Goal: Transaction & Acquisition: Purchase product/service

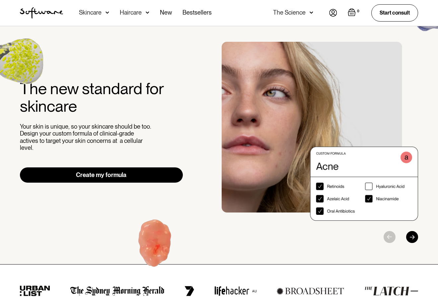
scroll to position [15, 0]
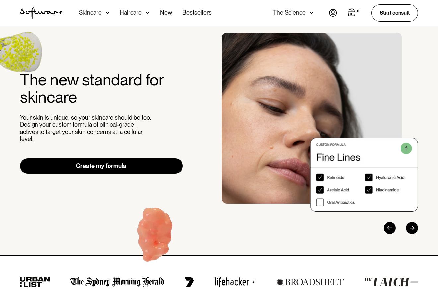
click at [329, 16] on img at bounding box center [333, 13] width 8 height 8
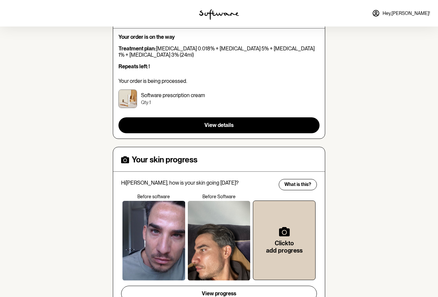
scroll to position [57, 0]
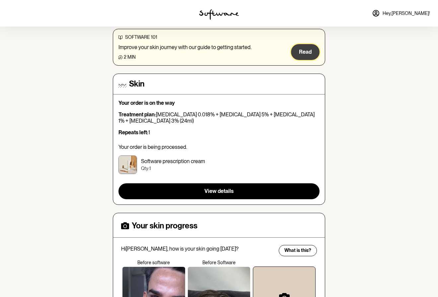
click at [306, 53] on span "Read" at bounding box center [305, 52] width 13 height 6
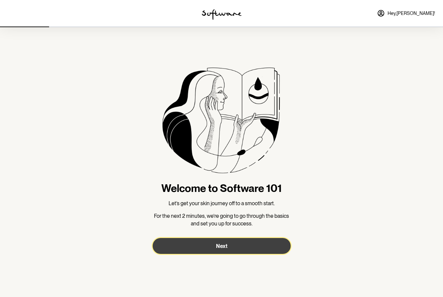
click at [241, 247] on button "Next" at bounding box center [222, 246] width 138 height 16
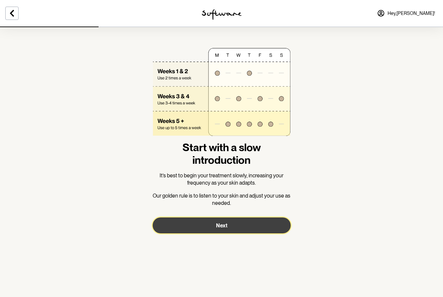
click at [230, 228] on button "Next" at bounding box center [222, 226] width 138 height 16
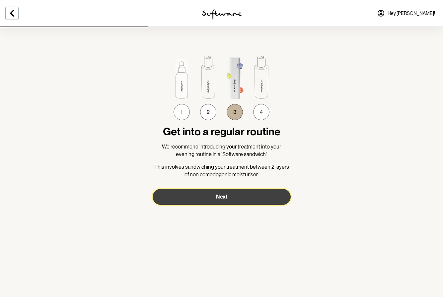
click at [230, 199] on button "Next" at bounding box center [222, 197] width 138 height 16
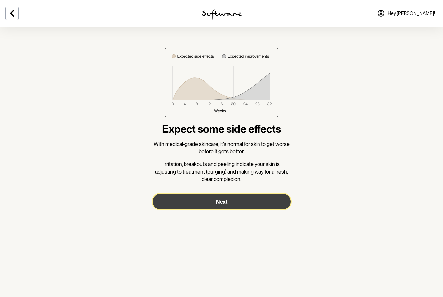
click at [230, 199] on button "Next" at bounding box center [222, 202] width 138 height 16
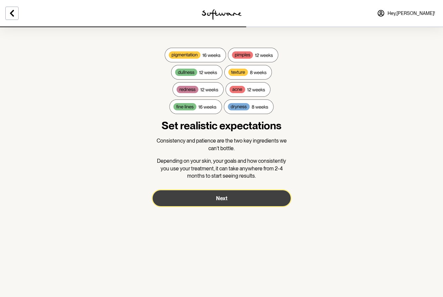
click at [230, 198] on button "Next" at bounding box center [222, 198] width 138 height 16
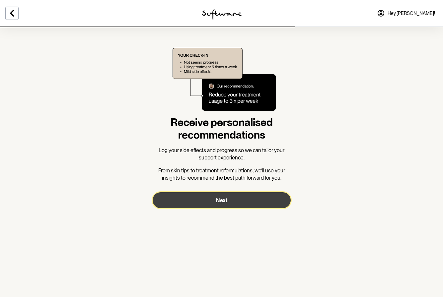
click at [230, 197] on button "Next" at bounding box center [222, 200] width 138 height 16
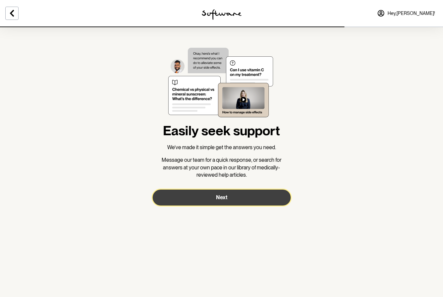
click at [230, 197] on button "Next" at bounding box center [222, 198] width 138 height 16
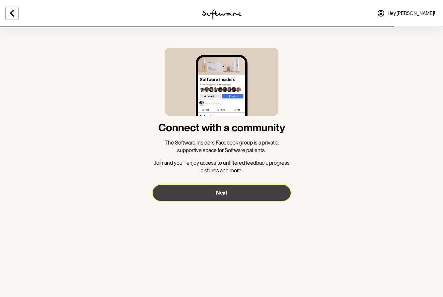
click at [230, 198] on button "Next" at bounding box center [222, 193] width 138 height 16
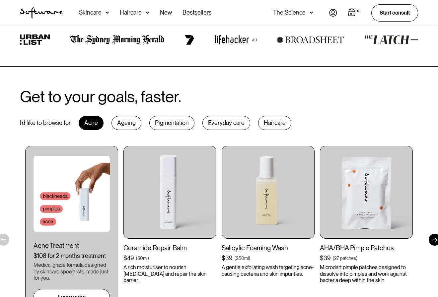
scroll to position [156, 0]
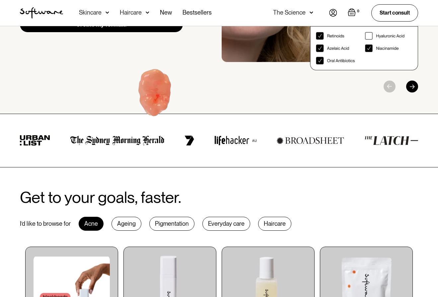
click at [166, 222] on div "Pigmentation" at bounding box center [171, 224] width 45 height 14
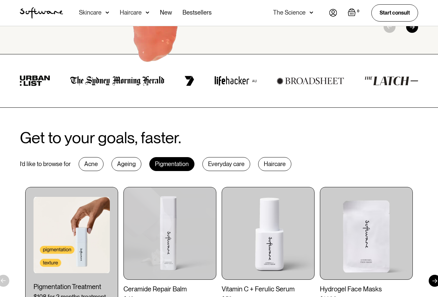
scroll to position [293, 0]
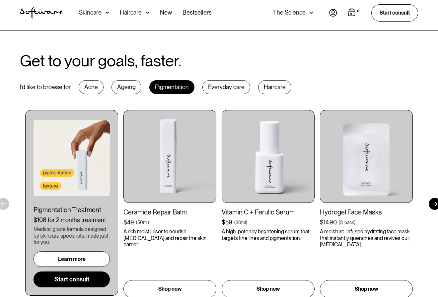
click at [79, 262] on link "Learn more" at bounding box center [72, 259] width 76 height 16
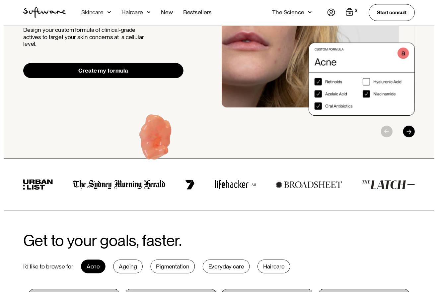
scroll to position [59, 0]
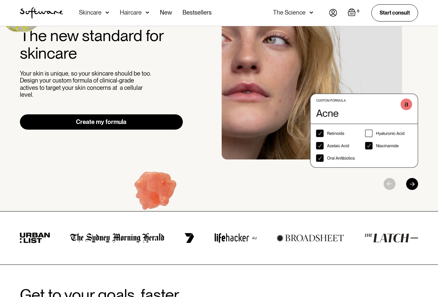
click at [307, 13] on div "The Science" at bounding box center [293, 13] width 40 height 26
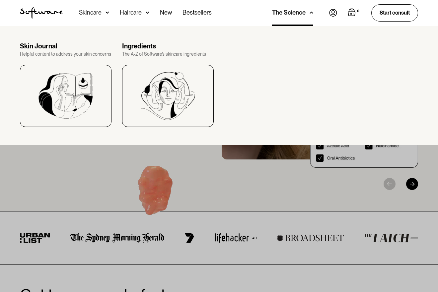
click at [329, 15] on img at bounding box center [333, 13] width 8 height 8
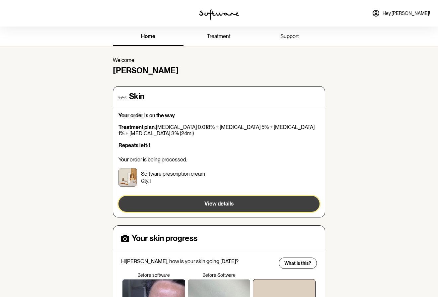
click at [210, 207] on button "View details" at bounding box center [218, 204] width 201 height 16
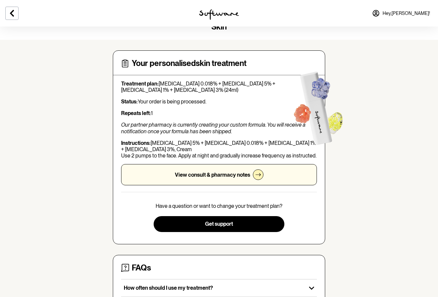
scroll to position [94, 0]
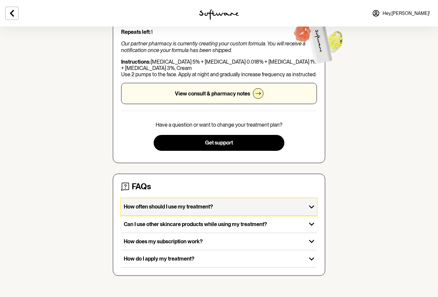
click at [183, 209] on p "How often should I use my treatment?" at bounding box center [214, 207] width 180 height 6
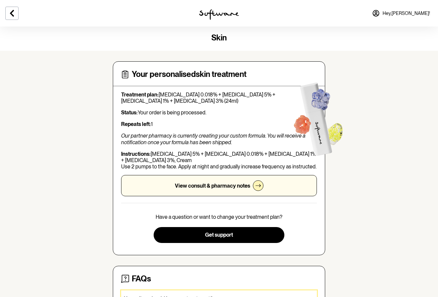
scroll to position [0, 0]
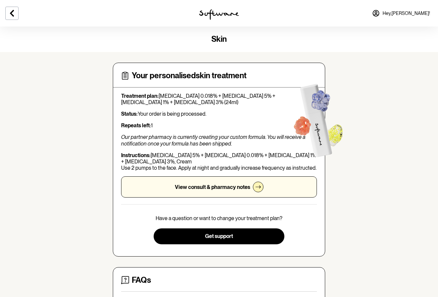
click at [209, 192] on div "View consult & pharmacy notes" at bounding box center [219, 186] width 196 height 21
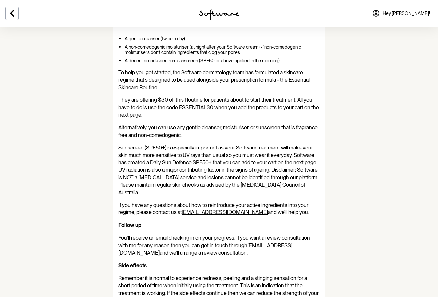
scroll to position [284, 0]
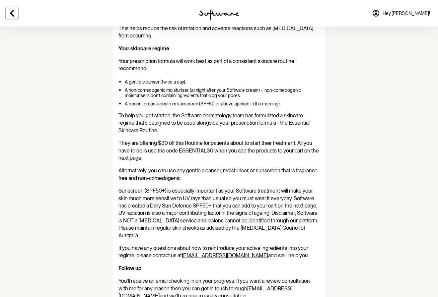
drag, startPoint x: 178, startPoint y: 134, endPoint x: 188, endPoint y: 137, distance: 10.2
click at [188, 140] on span "They are offering $30 off this Routine for patients about to start their treatm…" at bounding box center [218, 150] width 200 height 21
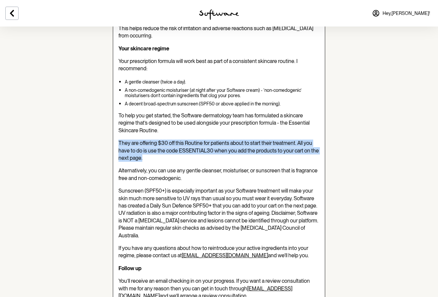
click at [187, 140] on span "They are offering $30 off this Routine for patients about to start their treatm…" at bounding box center [218, 150] width 200 height 21
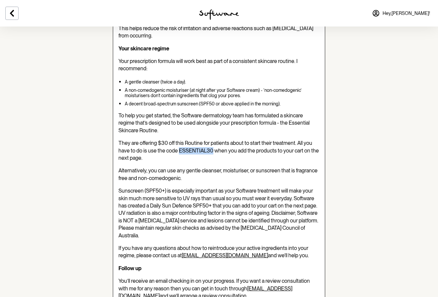
click at [187, 140] on span "They are offering $30 off this Routine for patients about to start their treatm…" at bounding box center [218, 150] width 200 height 21
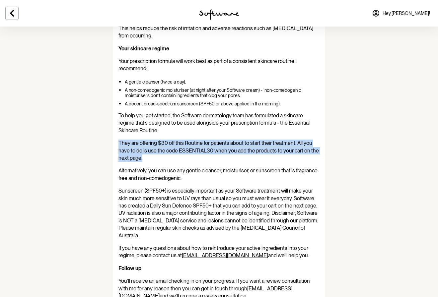
click at [187, 140] on span "They are offering $30 off this Routine for patients about to start their treatm…" at bounding box center [218, 150] width 200 height 21
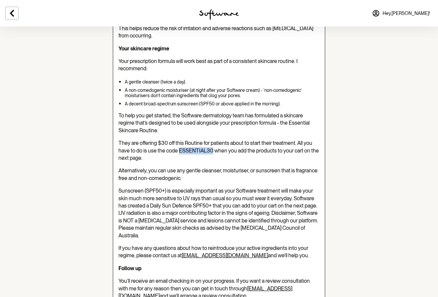
click at [187, 140] on span "They are offering $30 off this Routine for patients about to start their treatm…" at bounding box center [218, 150] width 200 height 21
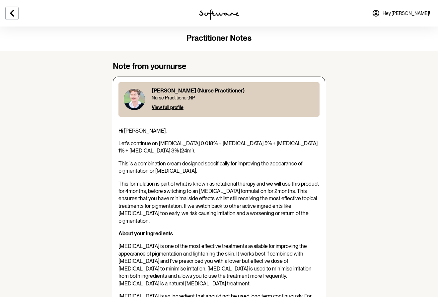
scroll to position [0, 0]
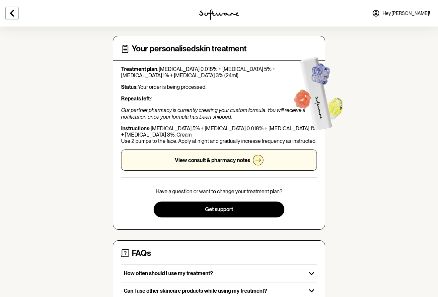
scroll to position [23, 0]
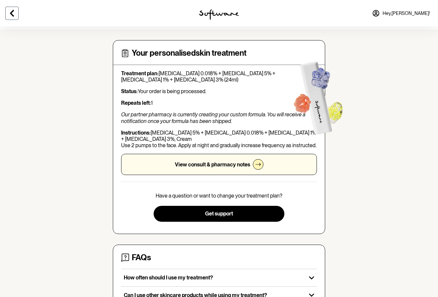
click at [15, 18] on button at bounding box center [11, 13] width 13 height 13
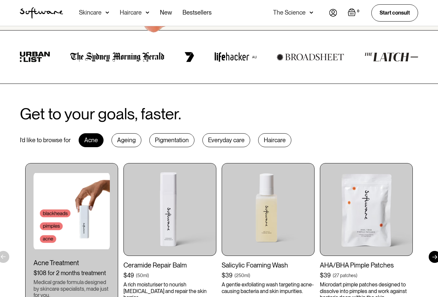
scroll to position [382, 0]
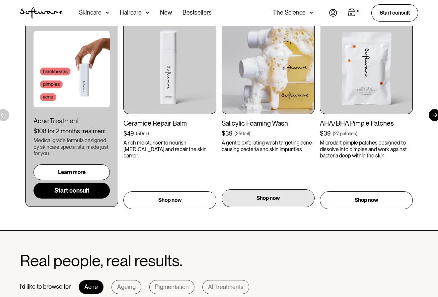
click at [274, 200] on p "Shop now" at bounding box center [268, 198] width 24 height 8
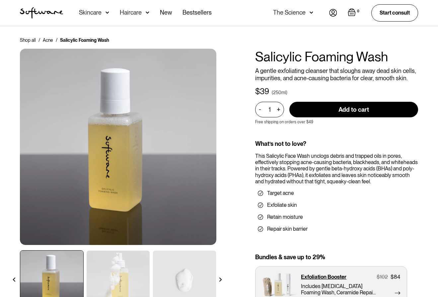
click at [344, 108] on input "Add to cart" at bounding box center [353, 110] width 129 height 16
type input "Add to cart"
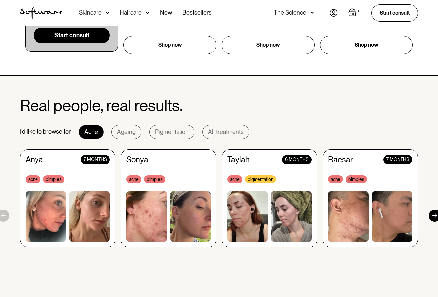
scroll to position [257, 0]
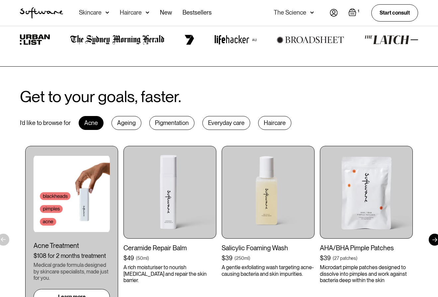
click at [185, 121] on div "Pigmentation" at bounding box center [171, 123] width 45 height 14
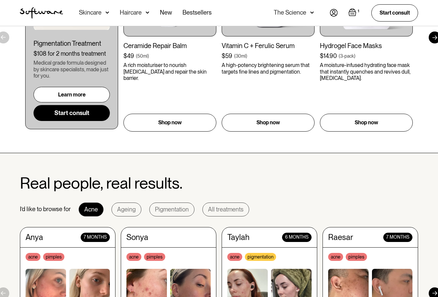
scroll to position [381, 0]
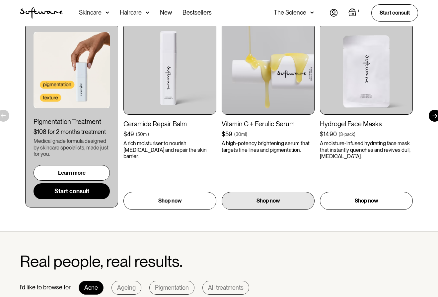
click at [268, 93] on img at bounding box center [268, 68] width 93 height 93
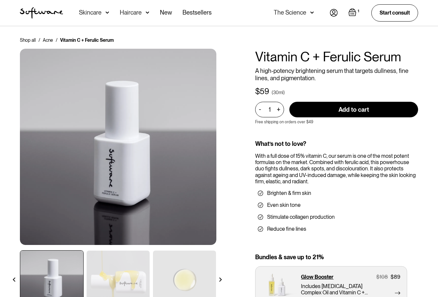
click at [350, 108] on input "Add to cart" at bounding box center [353, 110] width 129 height 16
type input "Add to cart"
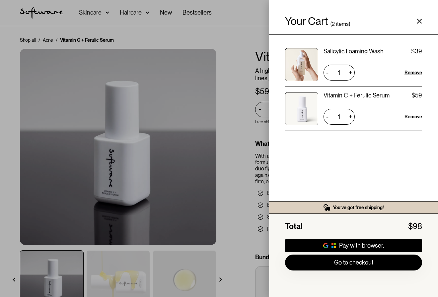
click at [220, 33] on div "Your Cart ( 2 items) Salicylic Foaming Wash $39 $39 1 + - Remove Vitamin C + Fe…" at bounding box center [219, 148] width 438 height 297
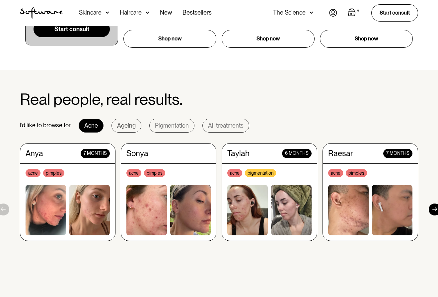
scroll to position [550, 0]
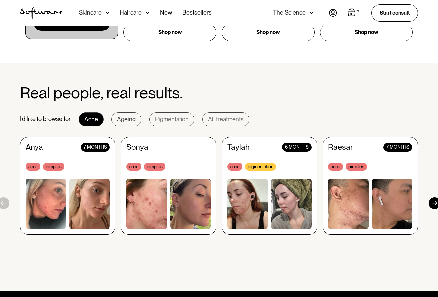
click at [121, 119] on div "Ageing" at bounding box center [126, 119] width 19 height 7
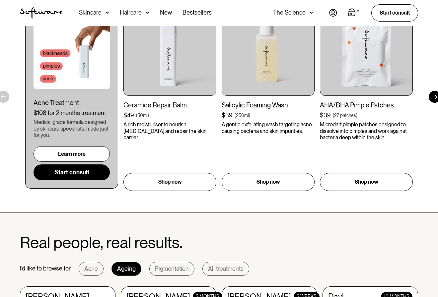
scroll to position [324, 0]
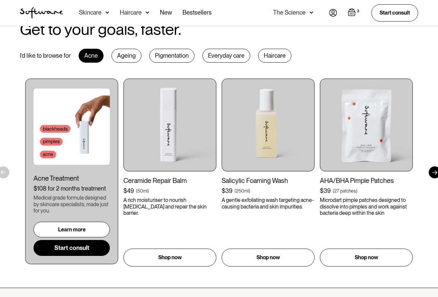
click at [122, 58] on div "Ageing" at bounding box center [126, 56] width 30 height 14
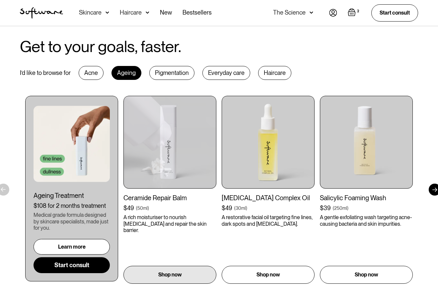
scroll to position [307, 0]
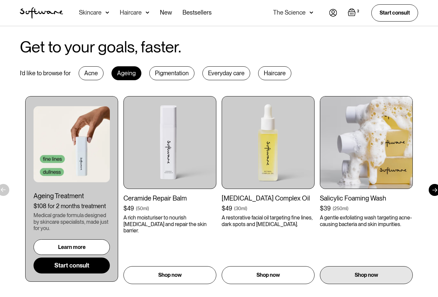
click at [348, 144] on img at bounding box center [366, 142] width 93 height 93
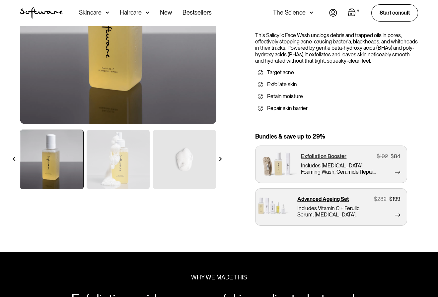
scroll to position [128, 0]
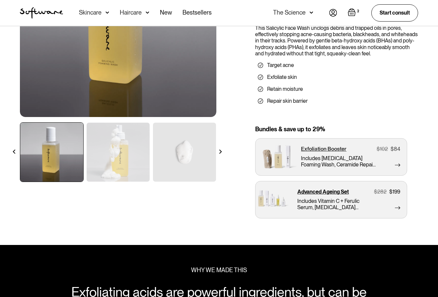
click at [323, 165] on p "Includes [MEDICAL_DATA] Foaming Wash, Ceramide Repair Balm and Cleansing Cloth" at bounding box center [338, 161] width 75 height 13
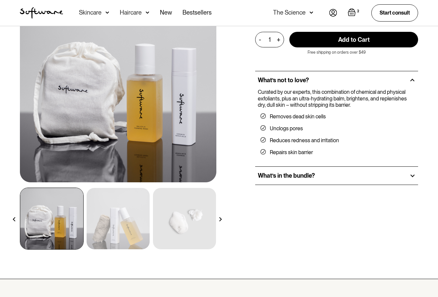
scroll to position [63, 0]
click at [303, 179] on div "What’s in the bundle?" at bounding box center [336, 176] width 163 height 18
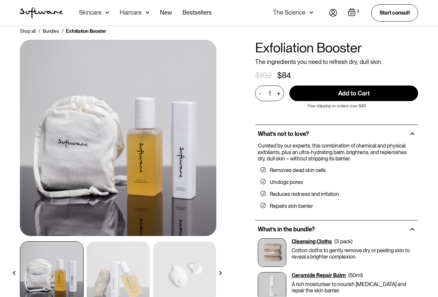
scroll to position [0, 0]
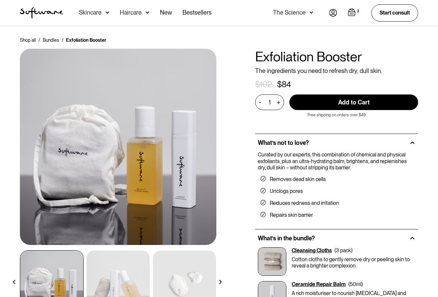
click at [356, 14] on link "2" at bounding box center [354, 12] width 13 height 9
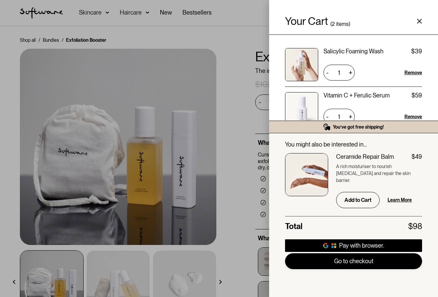
click at [369, 263] on link "Go to checkout" at bounding box center [353, 261] width 137 height 16
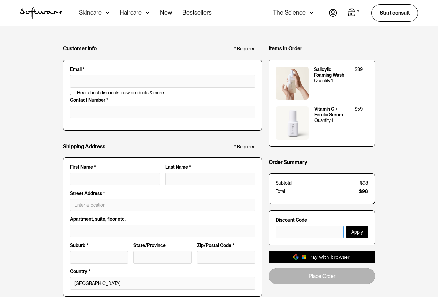
click at [289, 227] on input "text" at bounding box center [310, 232] width 68 height 13
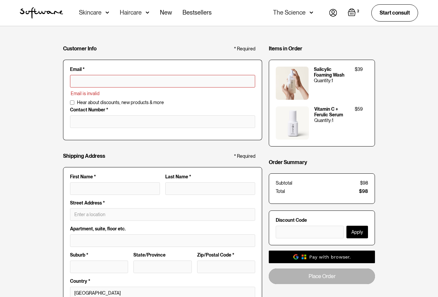
paste input "ESSENTIAL30"
click at [307, 230] on input "text" at bounding box center [310, 232] width 68 height 13
paste input "ESSENTIAL30"
click at [303, 234] on input "text" at bounding box center [310, 232] width 68 height 13
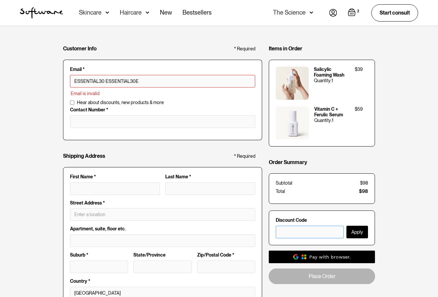
click at [320, 232] on input "text" at bounding box center [310, 232] width 68 height 13
click at [146, 80] on input "ESSENTIAL30 ESSENTIAL30EEE" at bounding box center [162, 81] width 185 height 13
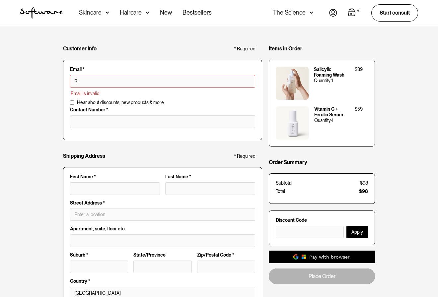
type input "[PERSON_NAME][EMAIL_ADDRESS][PERSON_NAME][PERSON_NAME][DOMAIN_NAME]"
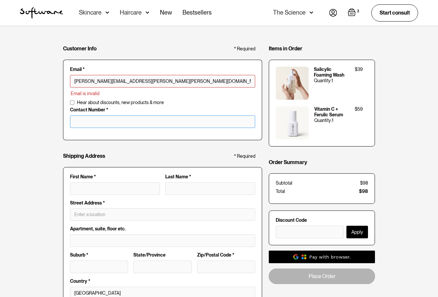
click at [126, 122] on input "tel" at bounding box center [162, 121] width 185 height 13
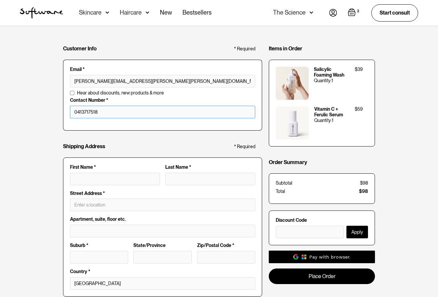
type input "0413717518"
click at [105, 181] on input "First Name *" at bounding box center [115, 179] width 90 height 13
type input "[PERSON_NAME]"
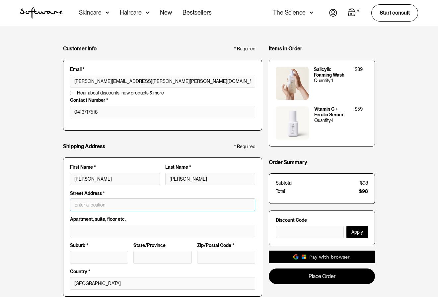
type input "[STREET_ADDRESS]"
type input "[GEOGRAPHIC_DATA]"
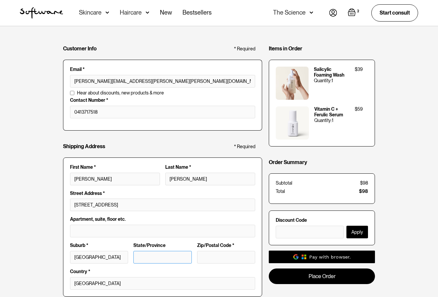
type input "VIC"
type input "3183"
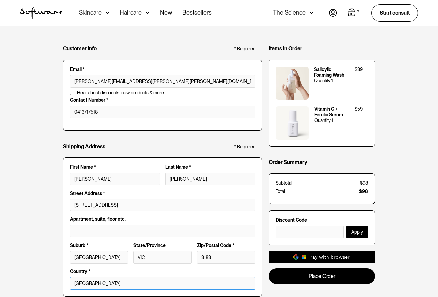
type input "[PERSON_NAME] [PERSON_NAME]"
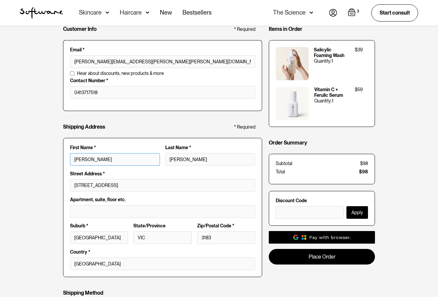
scroll to position [26, 0]
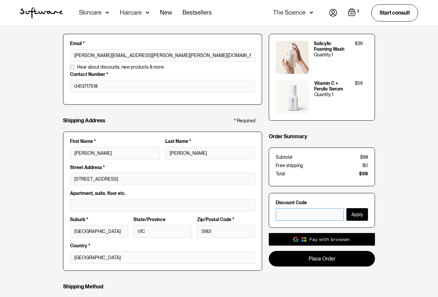
click at [296, 220] on input "text" at bounding box center [310, 214] width 68 height 13
paste input "ESSENTIAL30"
type input "ESSENTIAL30"
click at [351, 214] on button "Apply" at bounding box center [357, 214] width 22 height 13
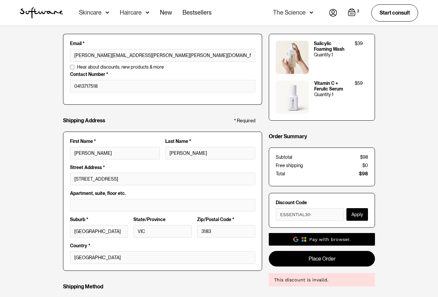
click at [360, 214] on button "Apply" at bounding box center [357, 214] width 22 height 13
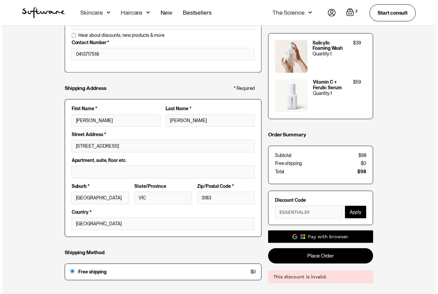
scroll to position [84, 0]
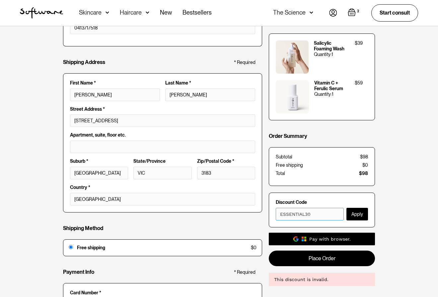
click at [315, 215] on input "ESSENTIAL30" at bounding box center [310, 214] width 68 height 13
